Goal: Information Seeking & Learning: Learn about a topic

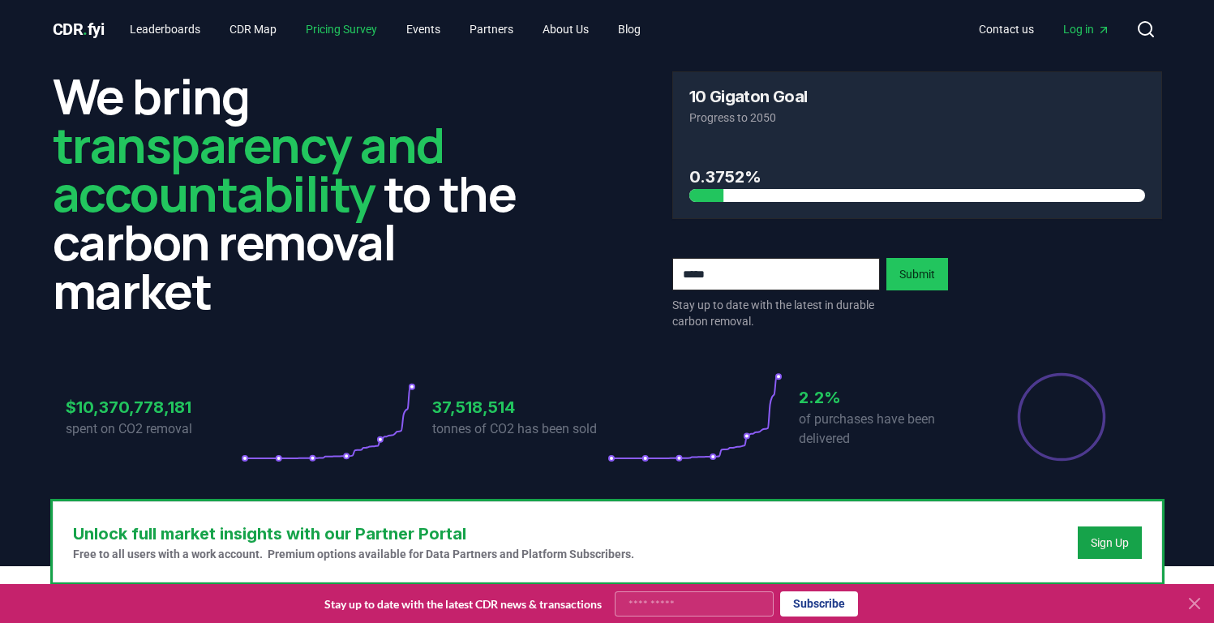
click at [329, 28] on link "Pricing Survey" at bounding box center [341, 29] width 97 height 29
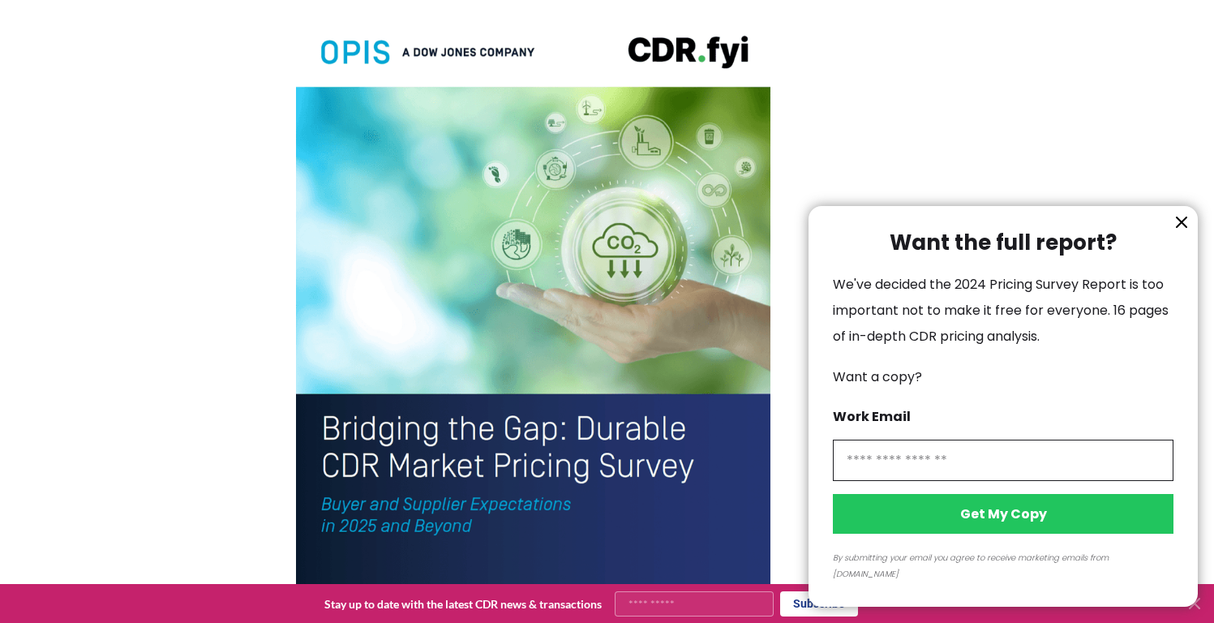
scroll to position [3575, 0]
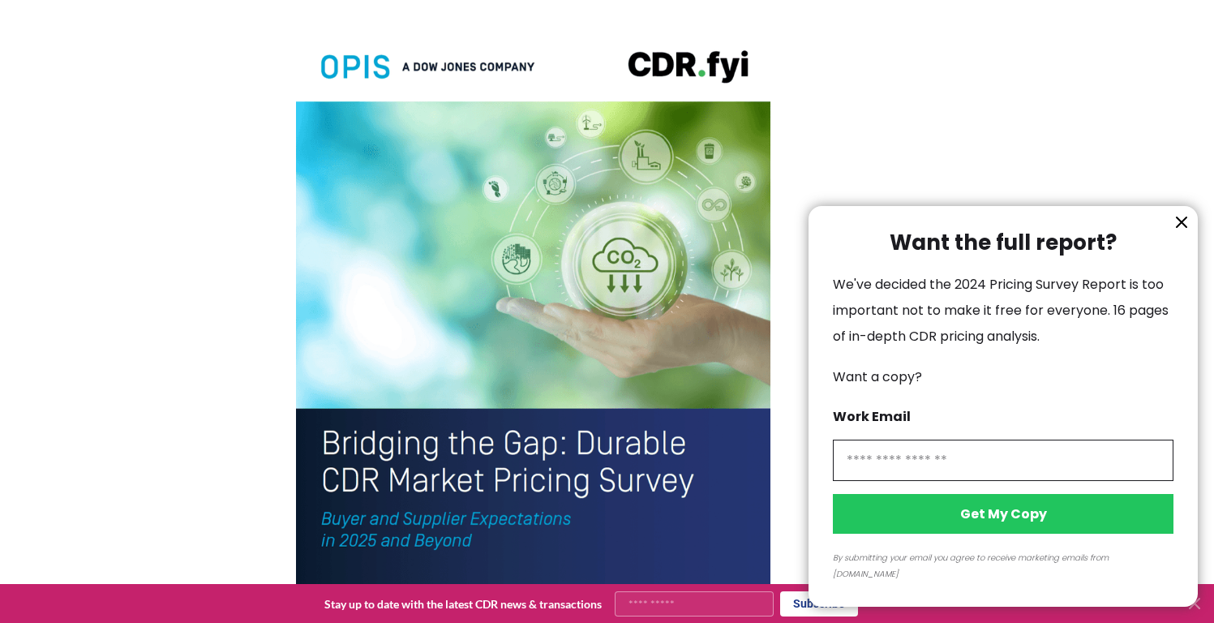
click at [931, 469] on input "information" at bounding box center [1003, 459] width 341 height 41
type input "**********"
click at [988, 526] on button "Get My Copy" at bounding box center [1003, 514] width 341 height 40
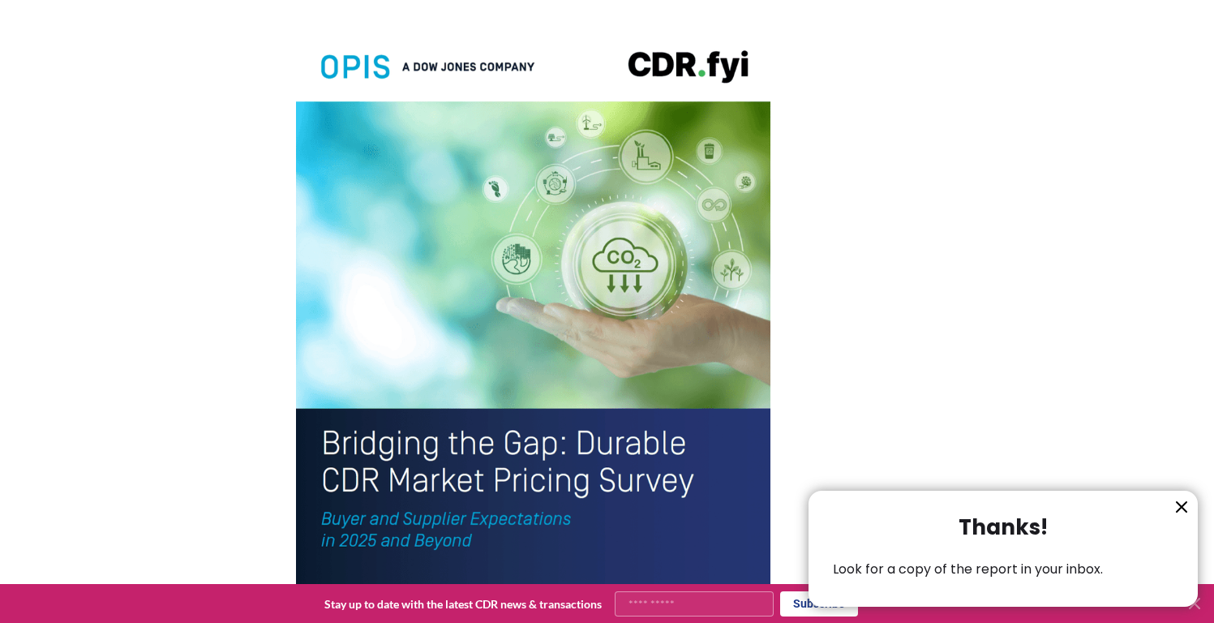
click at [1185, 505] on icon "information" at bounding box center [1181, 506] width 19 height 19
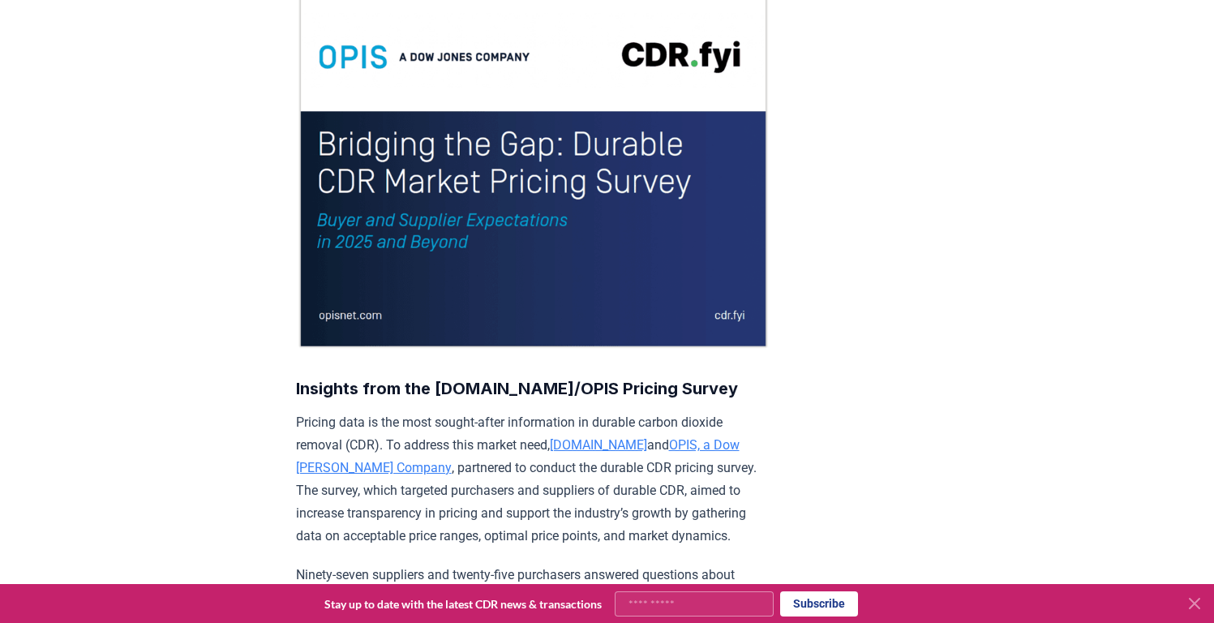
scroll to position [0, 0]
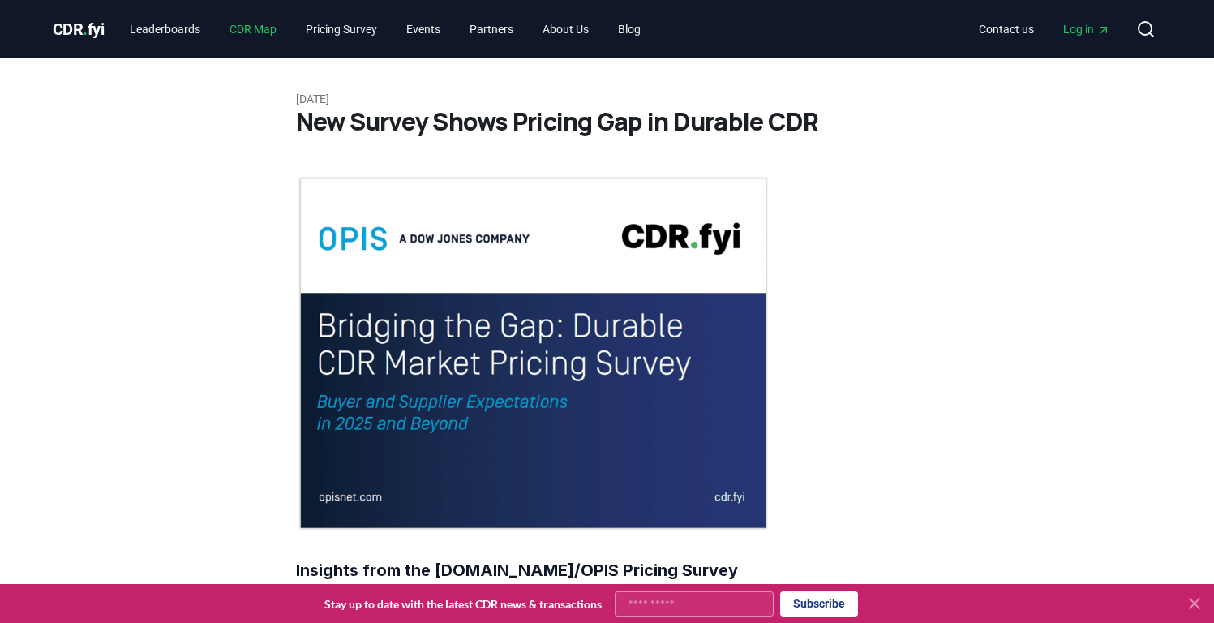
click at [264, 28] on link "CDR Map" at bounding box center [252, 29] width 73 height 29
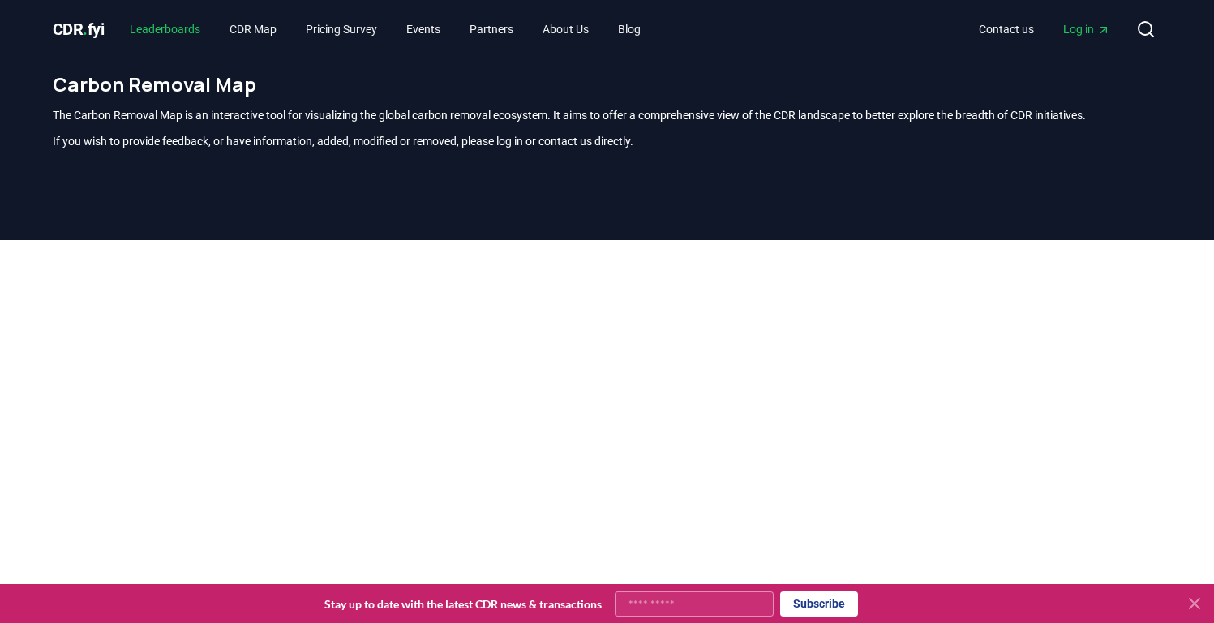
click at [192, 25] on link "Leaderboards" at bounding box center [165, 29] width 96 height 29
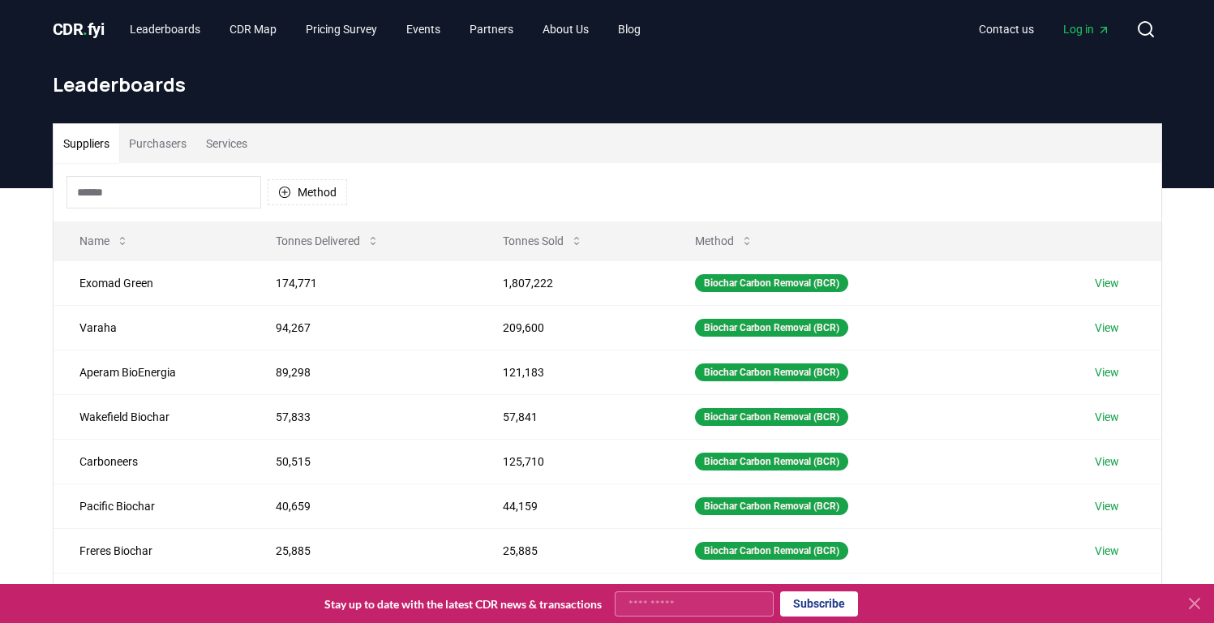
click at [89, 26] on span "CDR . fyi" at bounding box center [79, 28] width 52 height 19
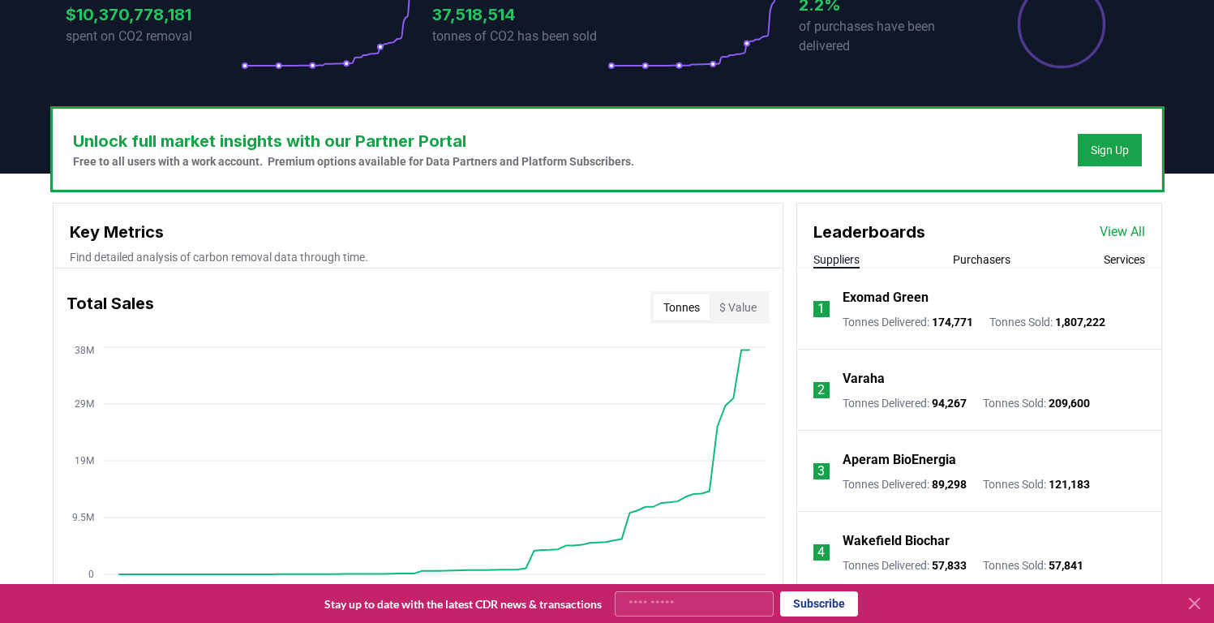
scroll to position [411, 0]
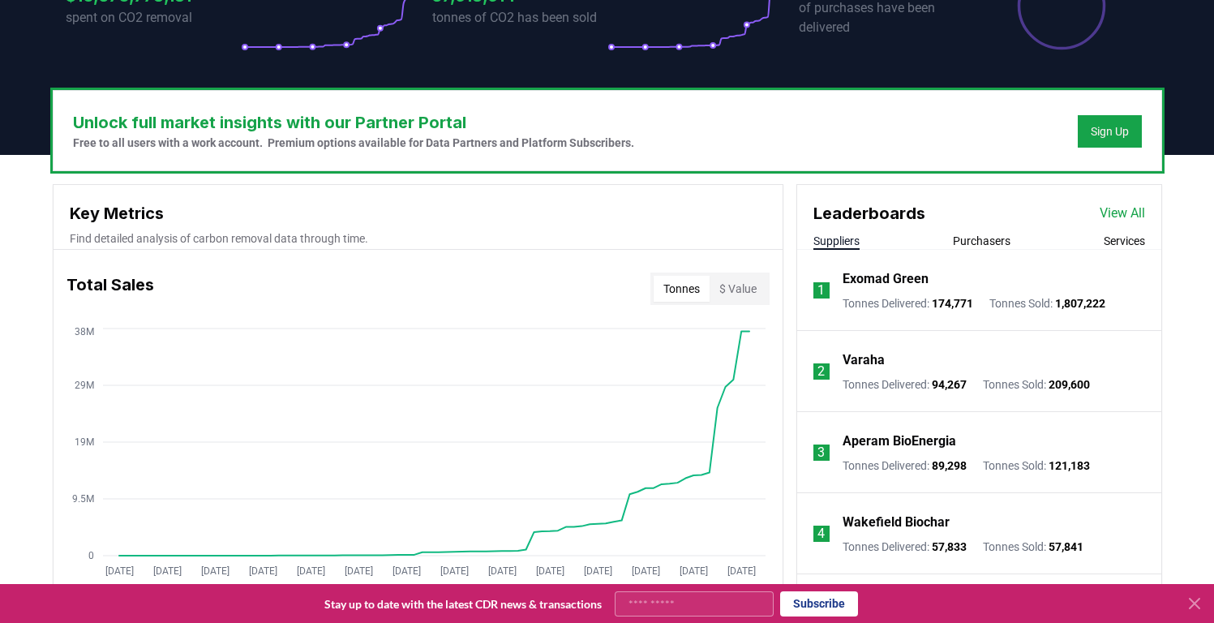
click at [746, 289] on button "$ Value" at bounding box center [737, 289] width 57 height 26
click at [688, 289] on button "Tonnes" at bounding box center [681, 289] width 56 height 26
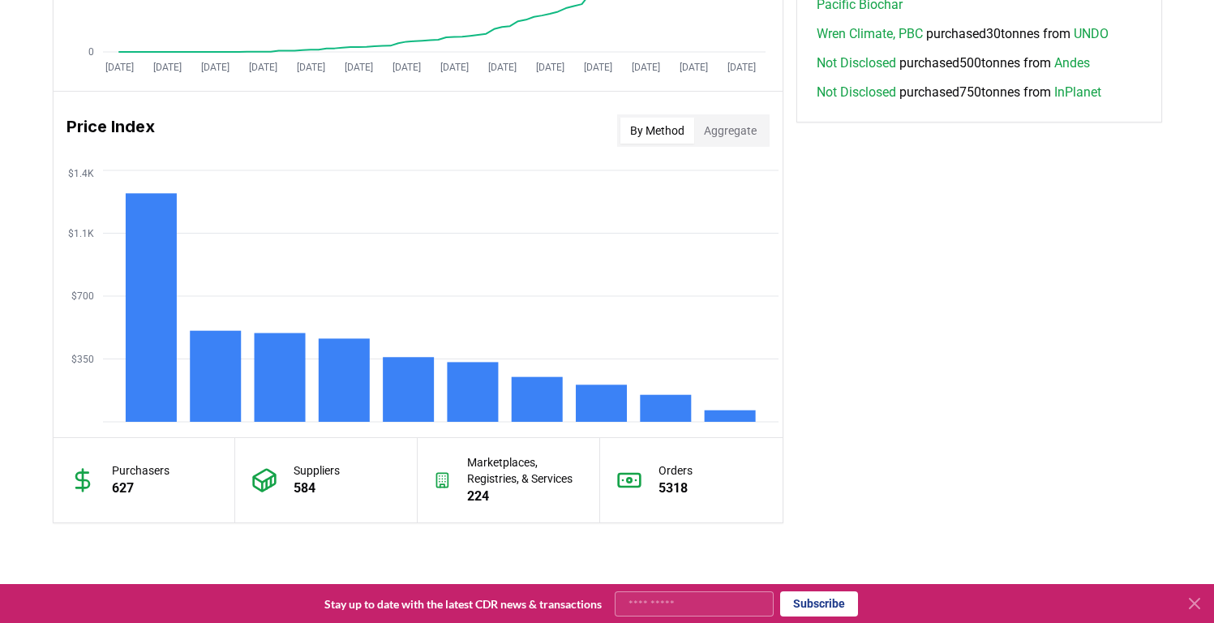
scroll to position [1304, 0]
